Goal: Information Seeking & Learning: Learn about a topic

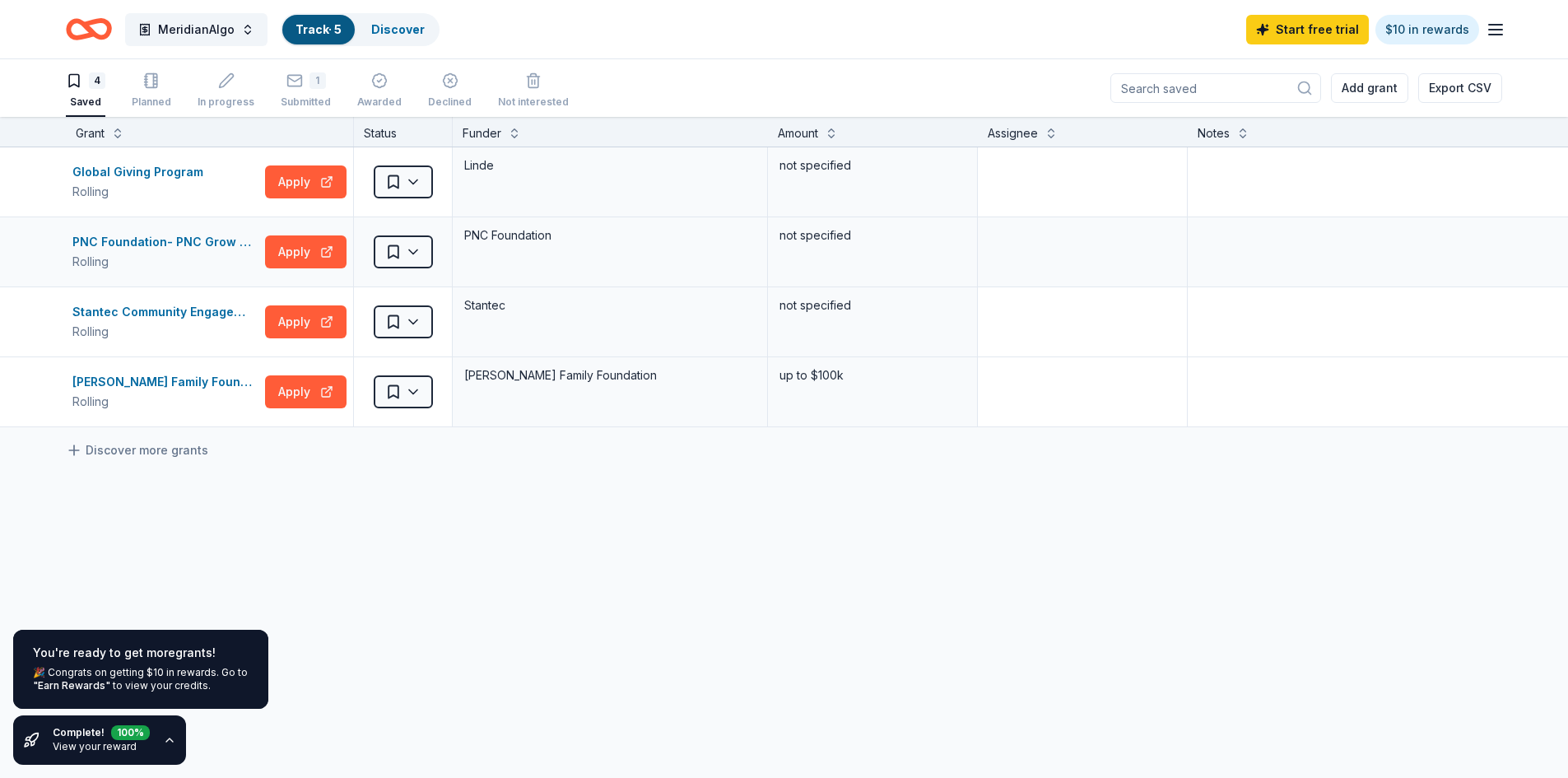
click at [433, 244] on div "Saved" at bounding box center [402, 252] width 98 height 69
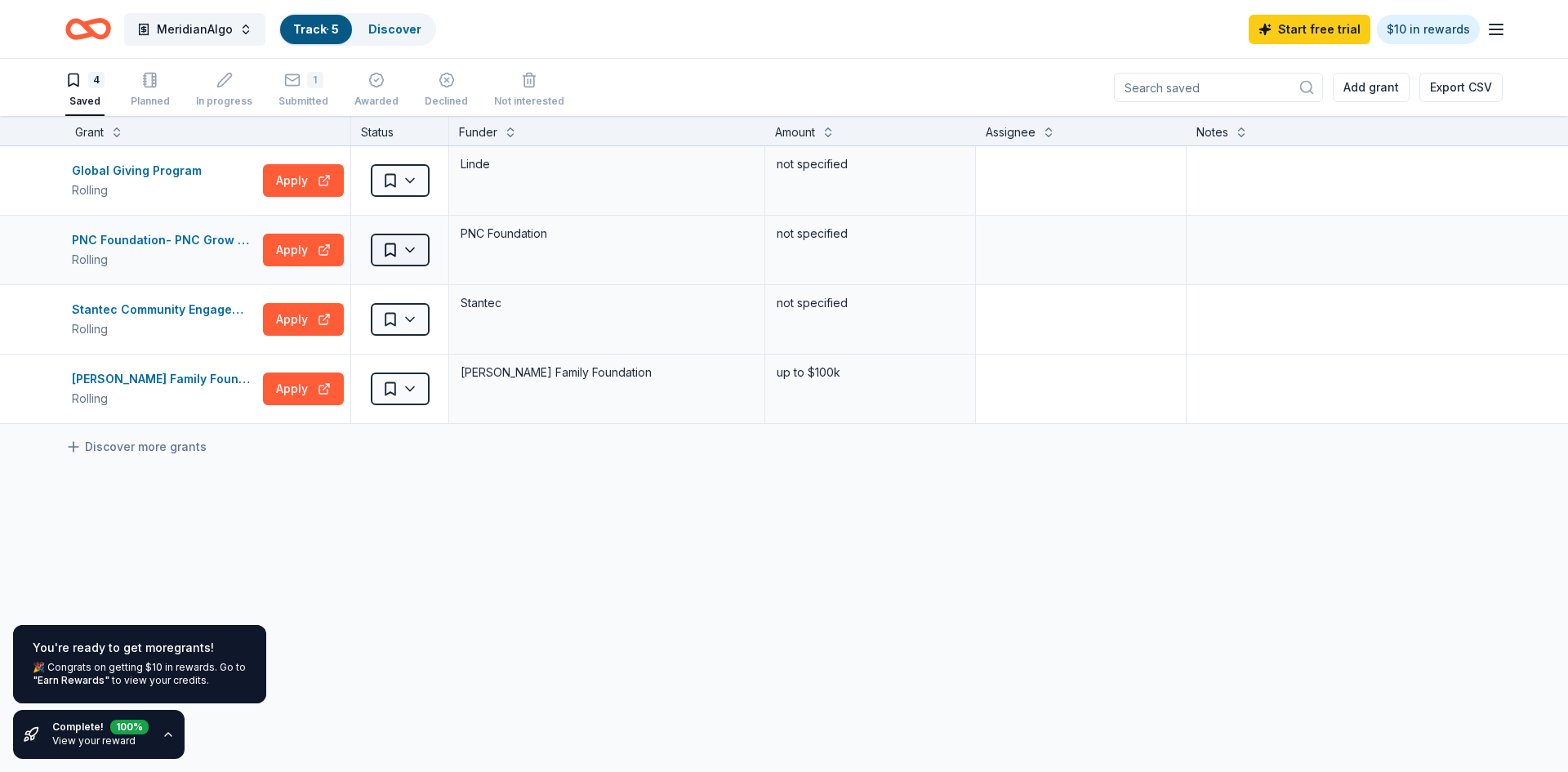
click at [410, 253] on html "MeridianAlgo Track · 5 Discover Start free trial $10 in rewards 4 Saved Planned…" at bounding box center [784, 386] width 1568 height 772
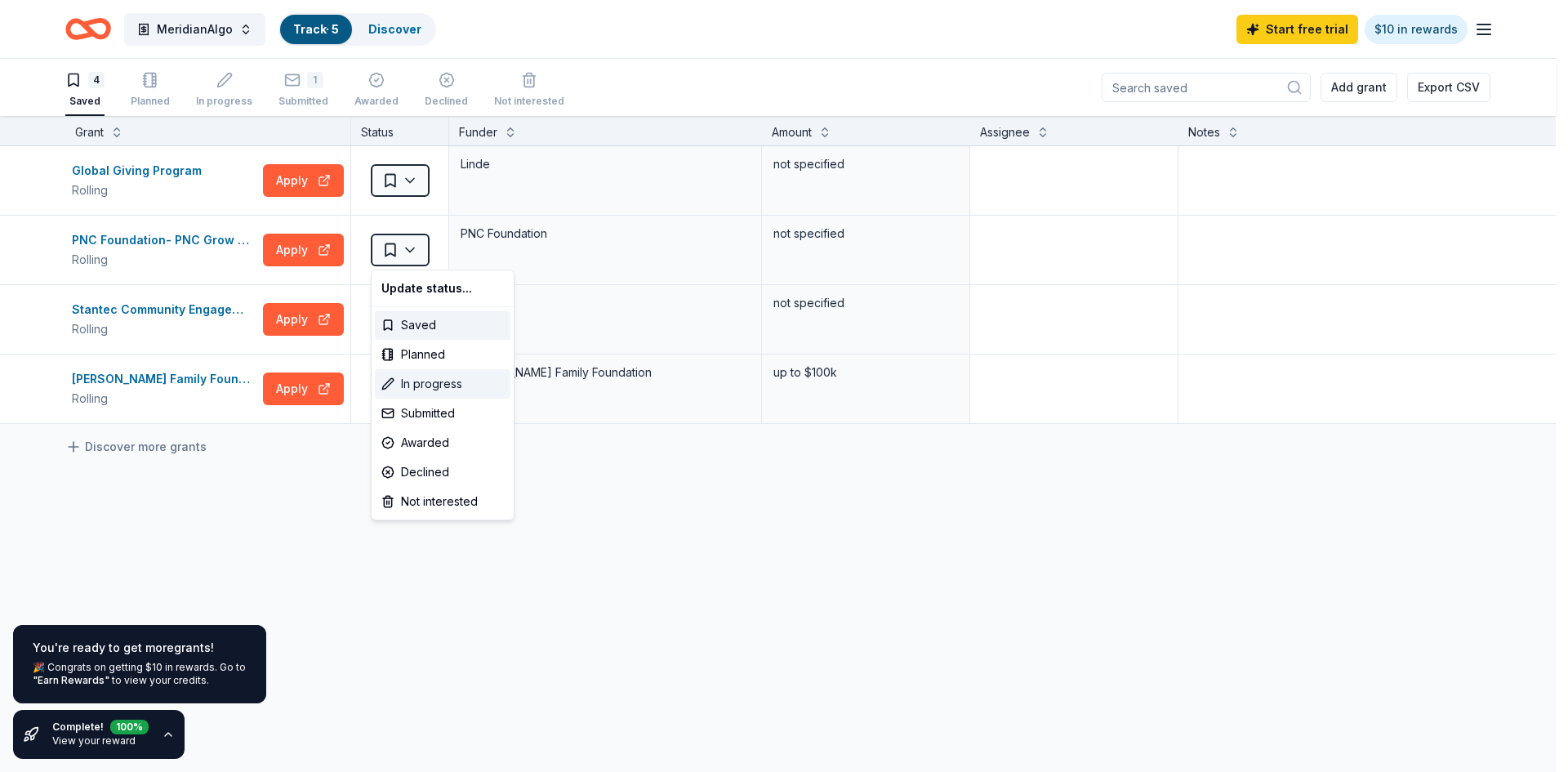
click at [468, 385] on div "In progress" at bounding box center [443, 384] width 135 height 29
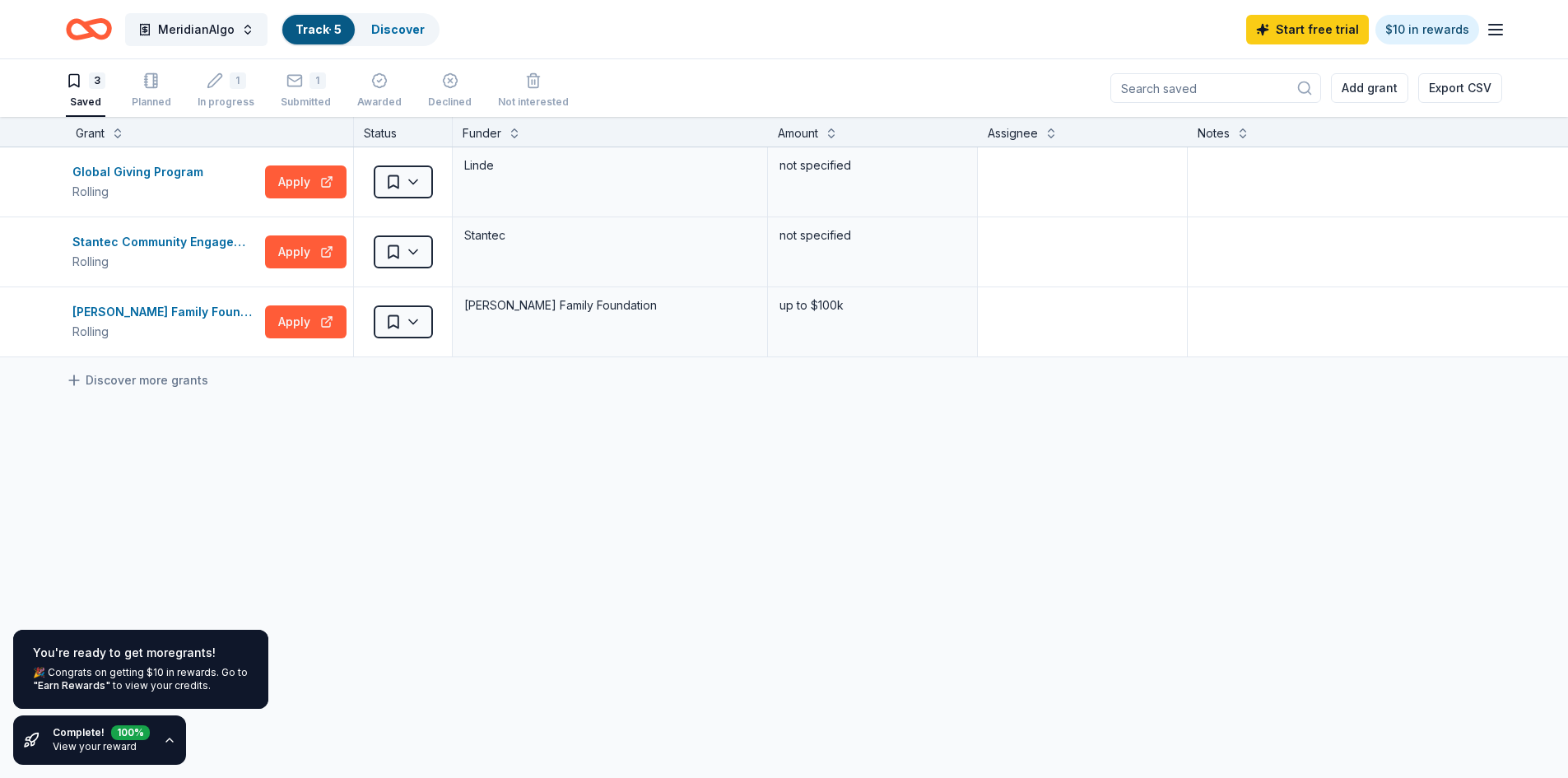
click at [151, 750] on div "Complete! 100 % View your reward" at bounding box center [99, 740] width 173 height 49
click at [165, 741] on icon "button" at bounding box center [169, 740] width 13 height 13
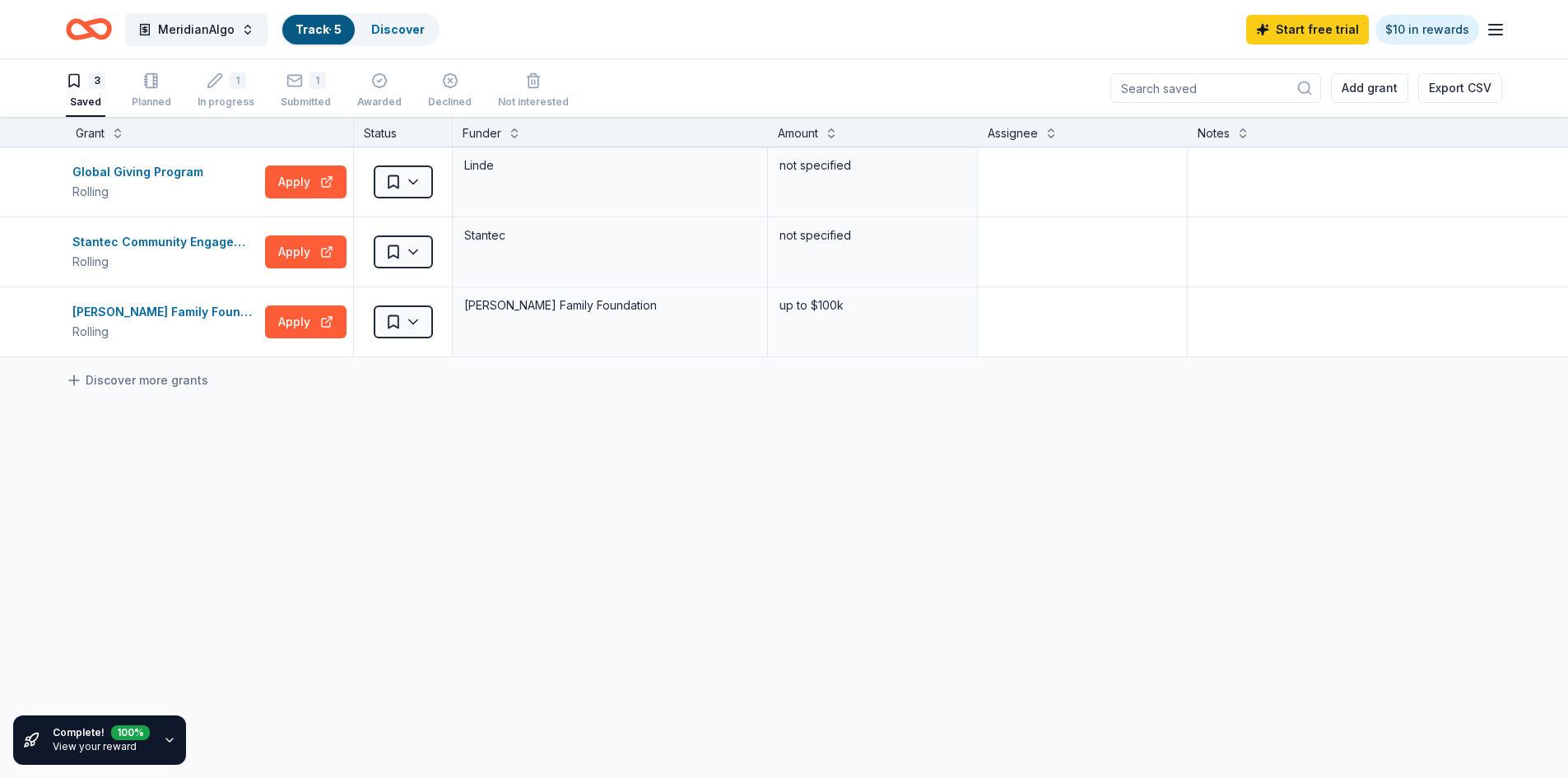
click at [165, 739] on icon "button" at bounding box center [169, 740] width 13 height 13
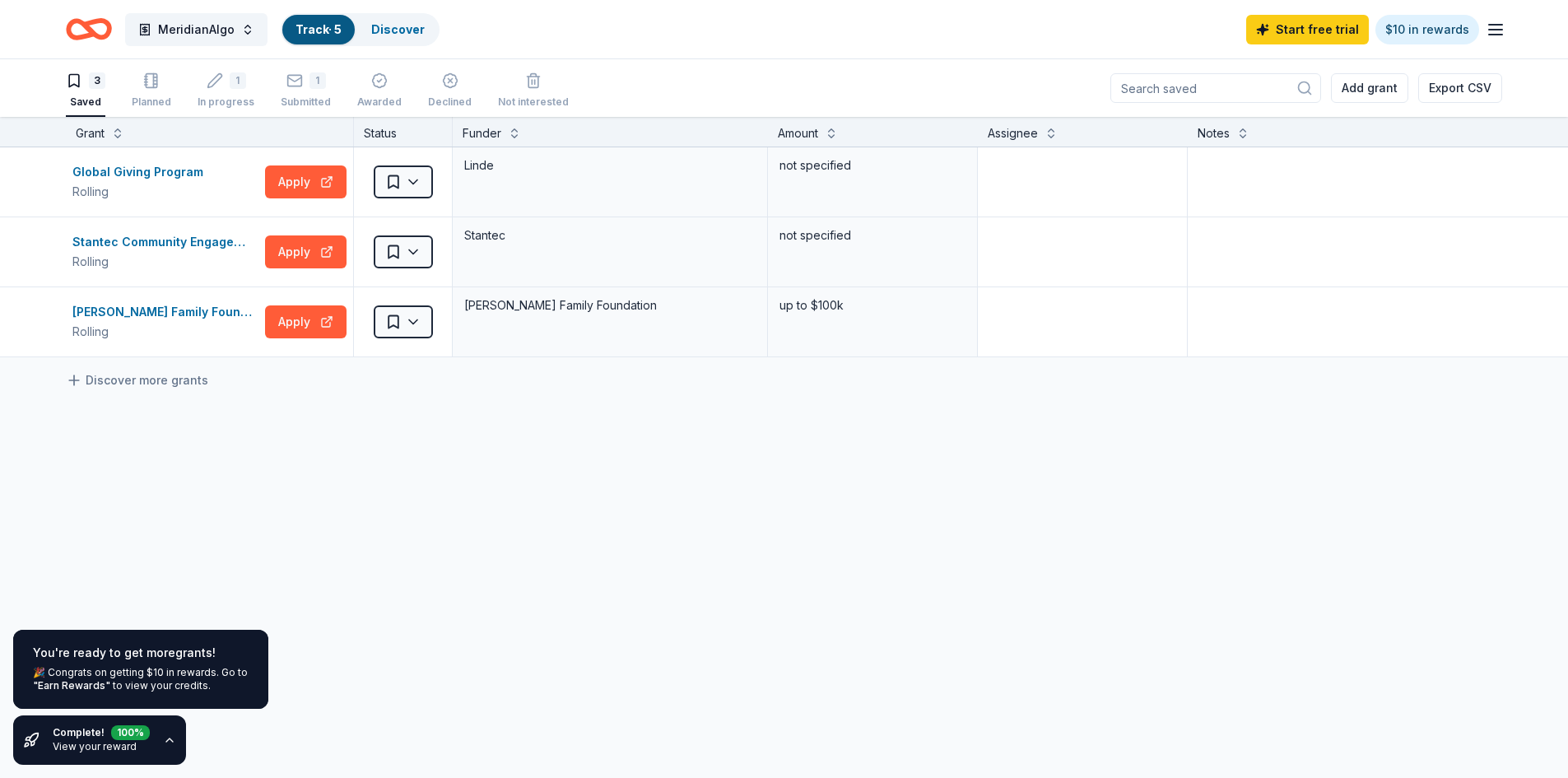
click at [85, 29] on icon "Home" at bounding box center [88, 28] width 46 height 39
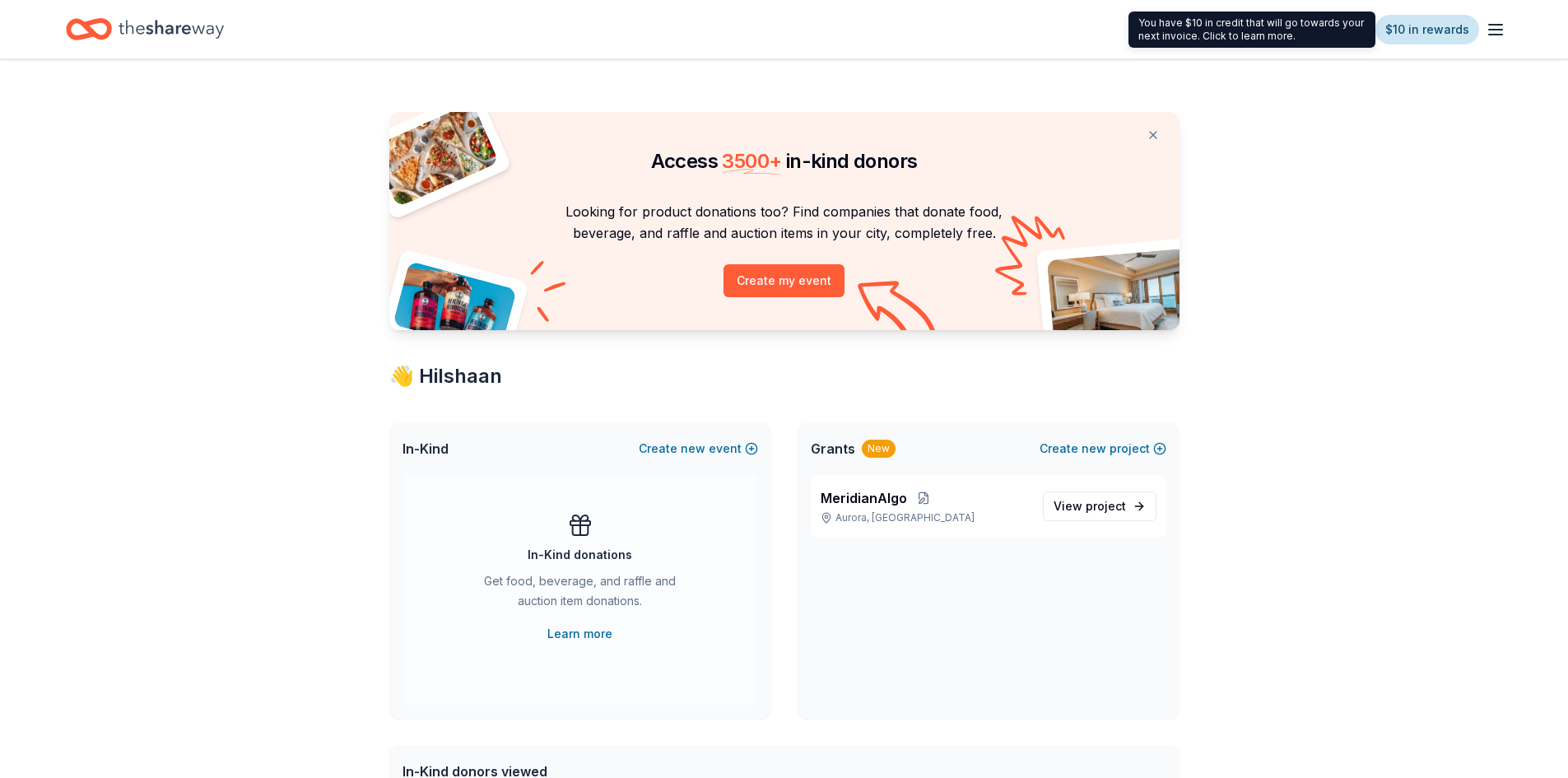
click at [1454, 22] on link "$10 in rewards" at bounding box center [1427, 29] width 104 height 29
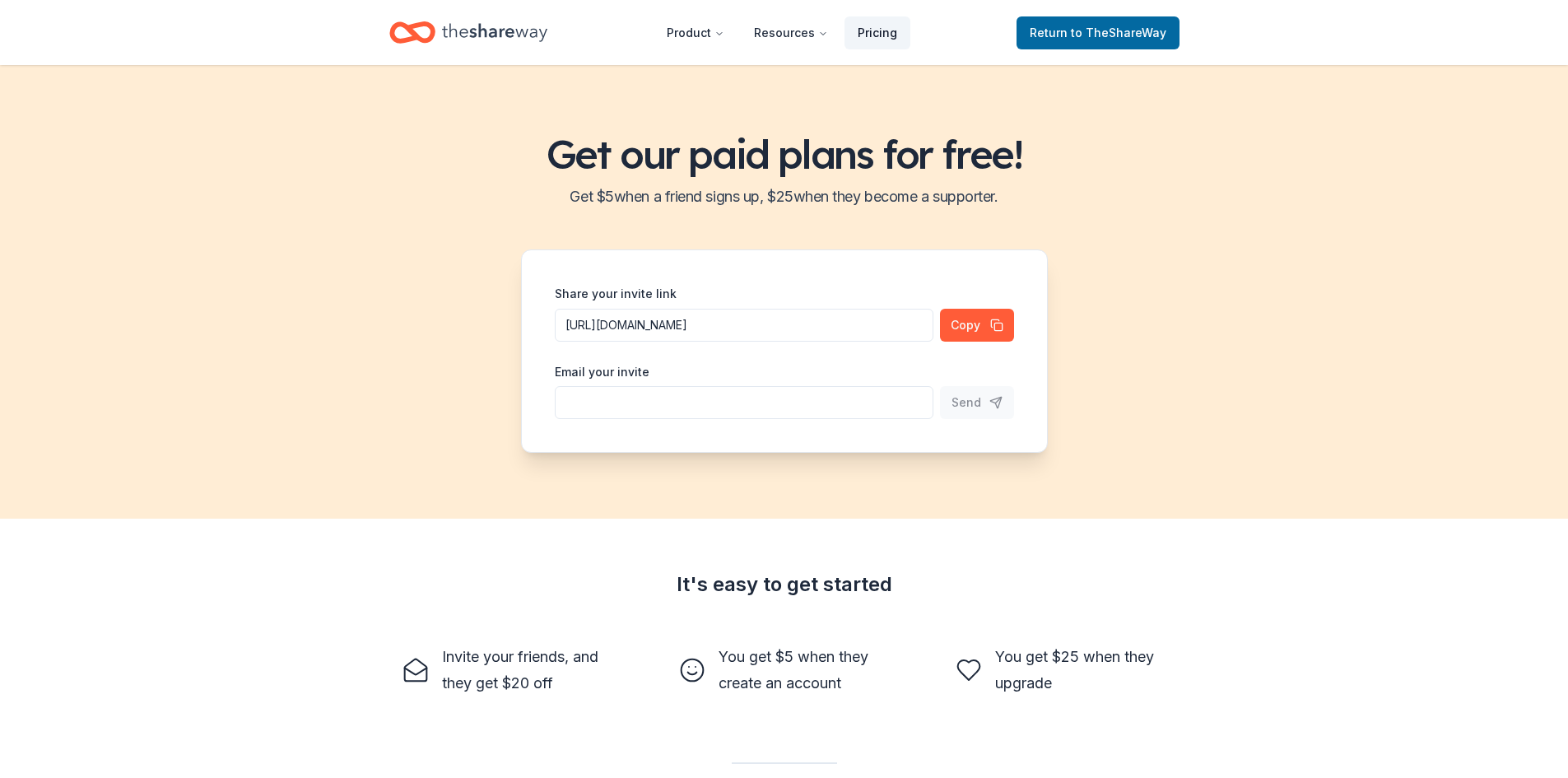
click at [860, 32] on link "Pricing" at bounding box center [878, 33] width 66 height 33
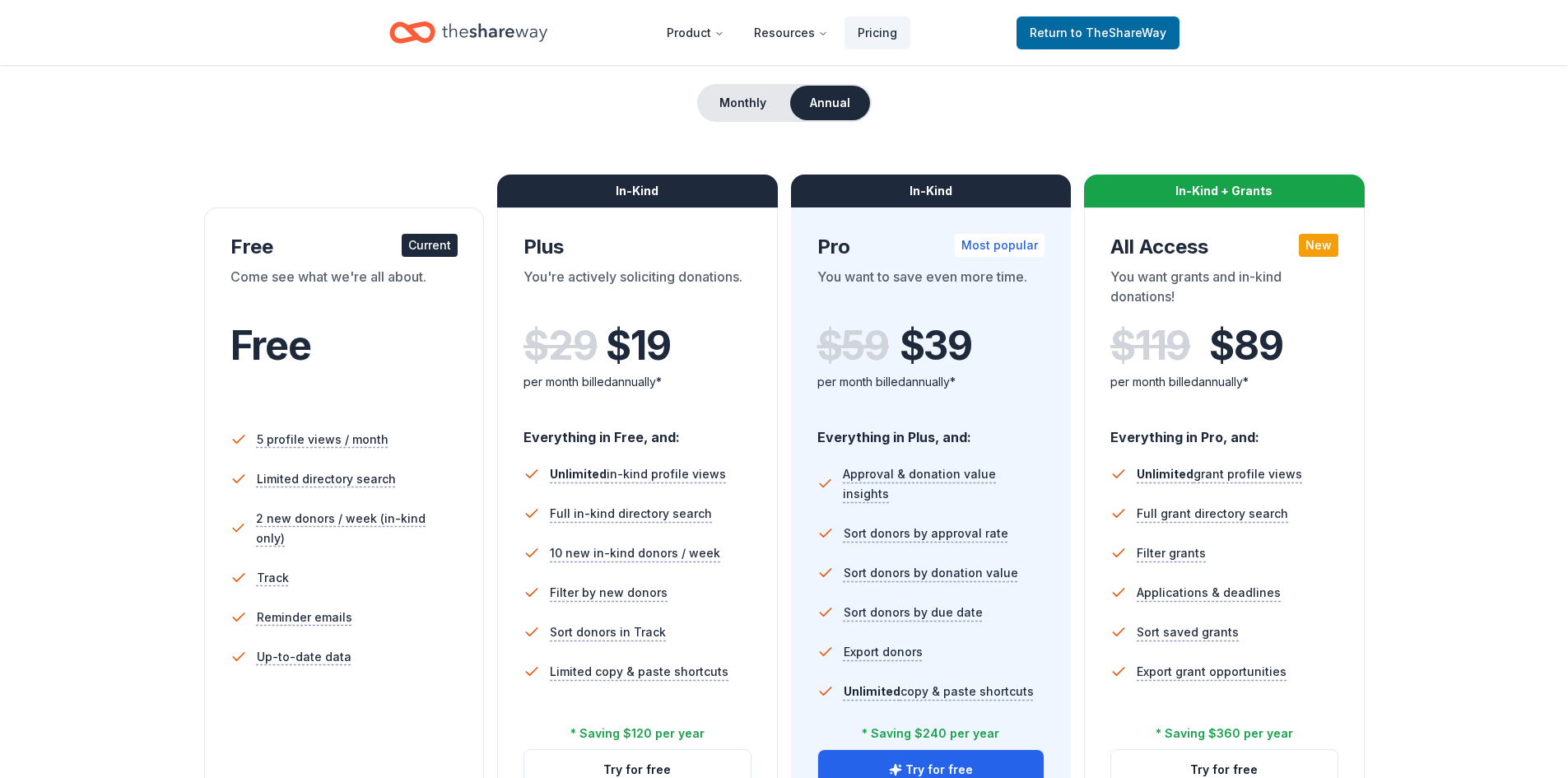
scroll to position [165, 0]
